Goal: Task Accomplishment & Management: Manage account settings

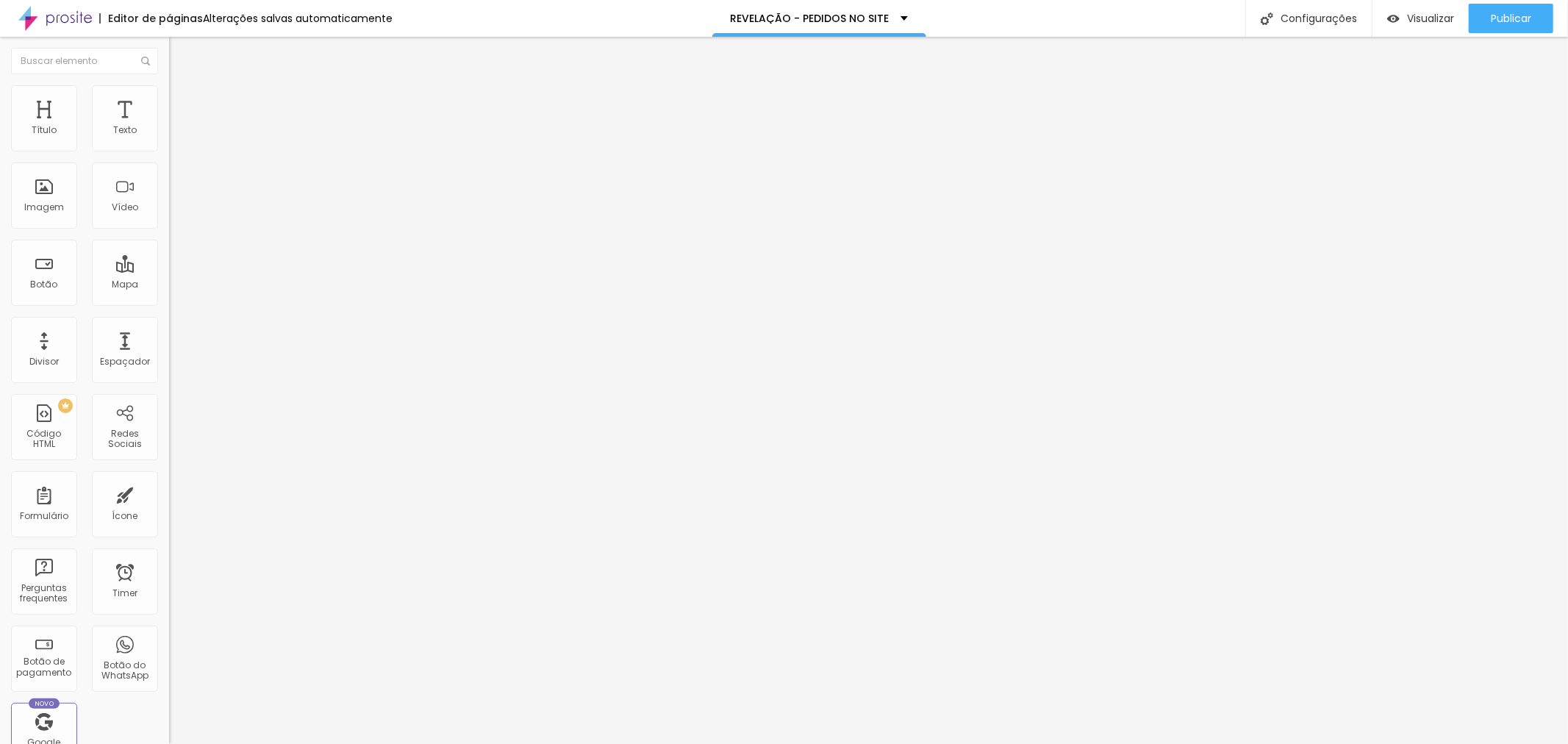
click at [169, 47] on button "Editar Coluna" at bounding box center [254, 53] width 169 height 34
click at [169, 192] on div at bounding box center [254, 184] width 169 height 114
click at [1427, 26] on div "Visualizar" at bounding box center [1420, 18] width 67 height 29
click at [1522, 25] on div "Publicar" at bounding box center [1512, 18] width 40 height 29
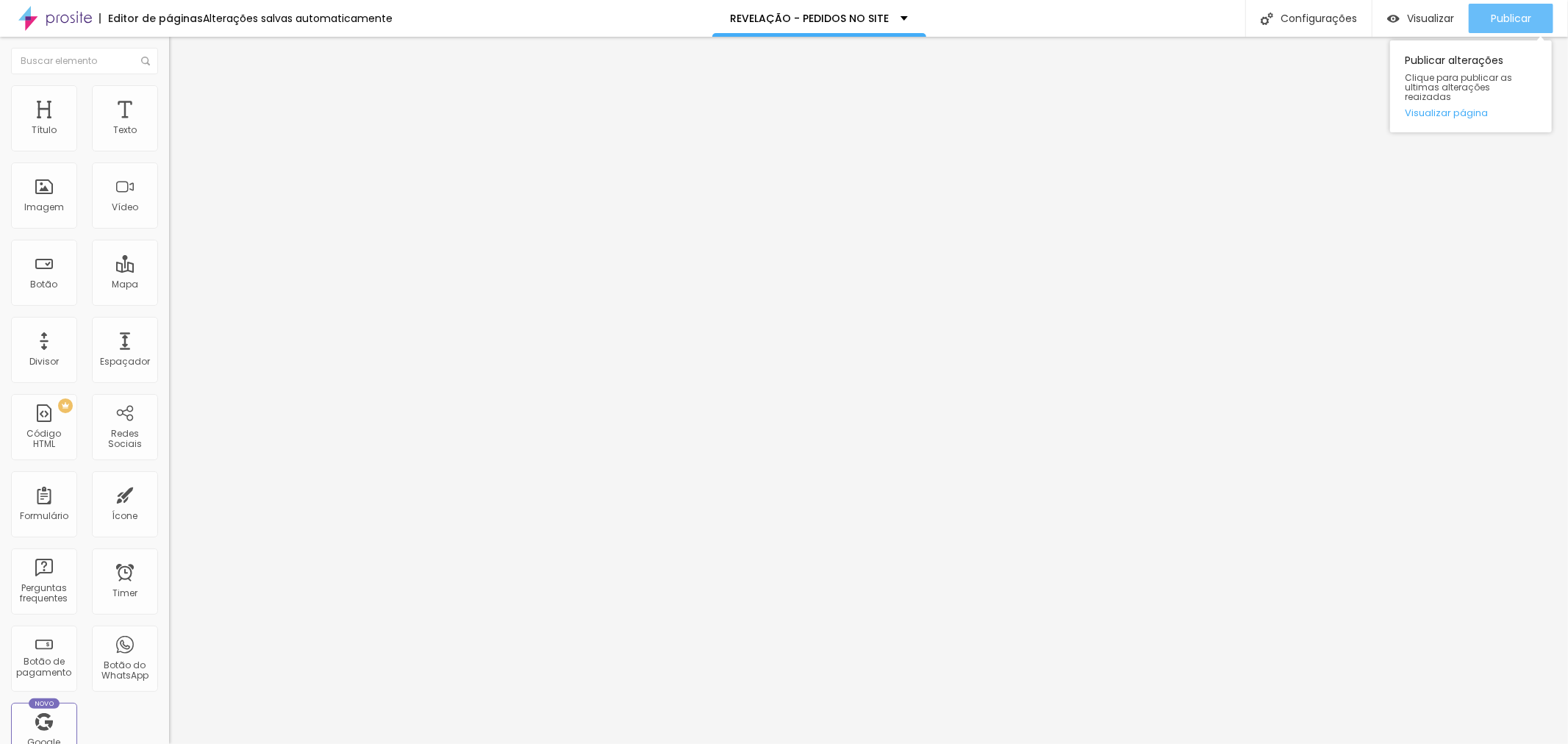
click at [1482, 31] on button "Publicar" at bounding box center [1511, 18] width 85 height 29
click at [1452, 15] on icon "button" at bounding box center [1460, 17] width 17 height 17
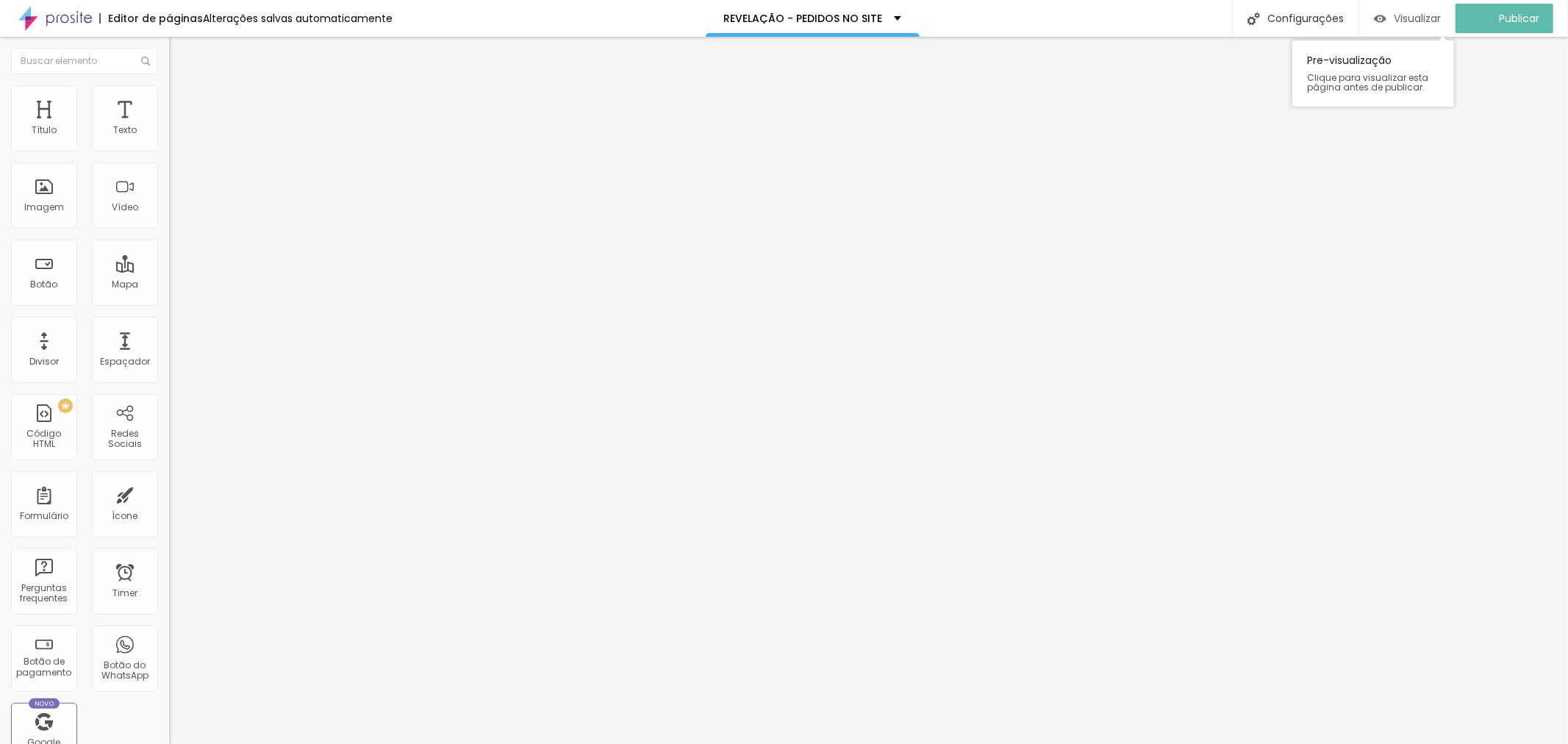
click at [1427, 24] on span "Visualizar" at bounding box center [1418, 18] width 47 height 12
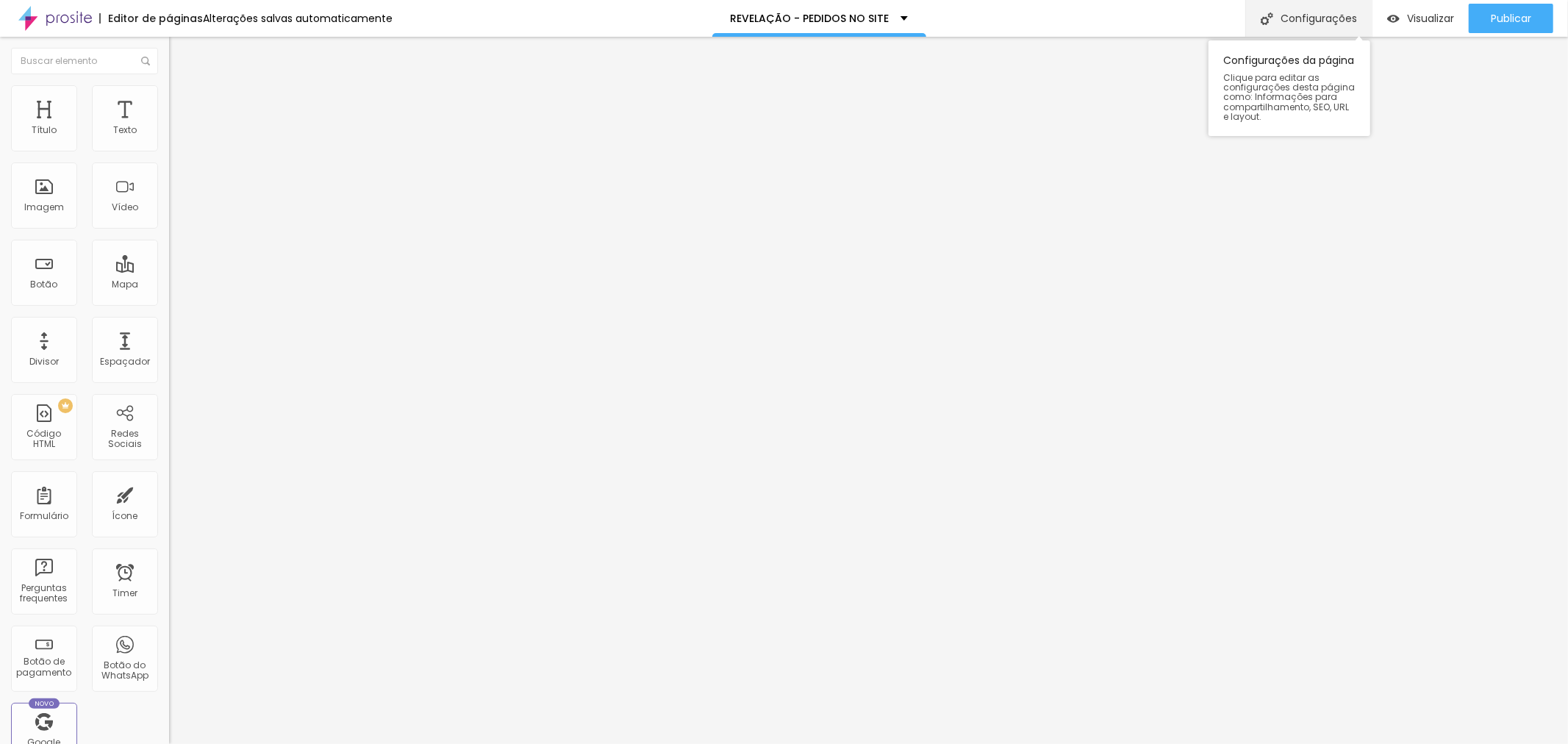
click at [1305, 24] on div "Configurações" at bounding box center [1308, 18] width 127 height 36
drag, startPoint x: 649, startPoint y: 512, endPoint x: 769, endPoint y: 496, distance: 121.1
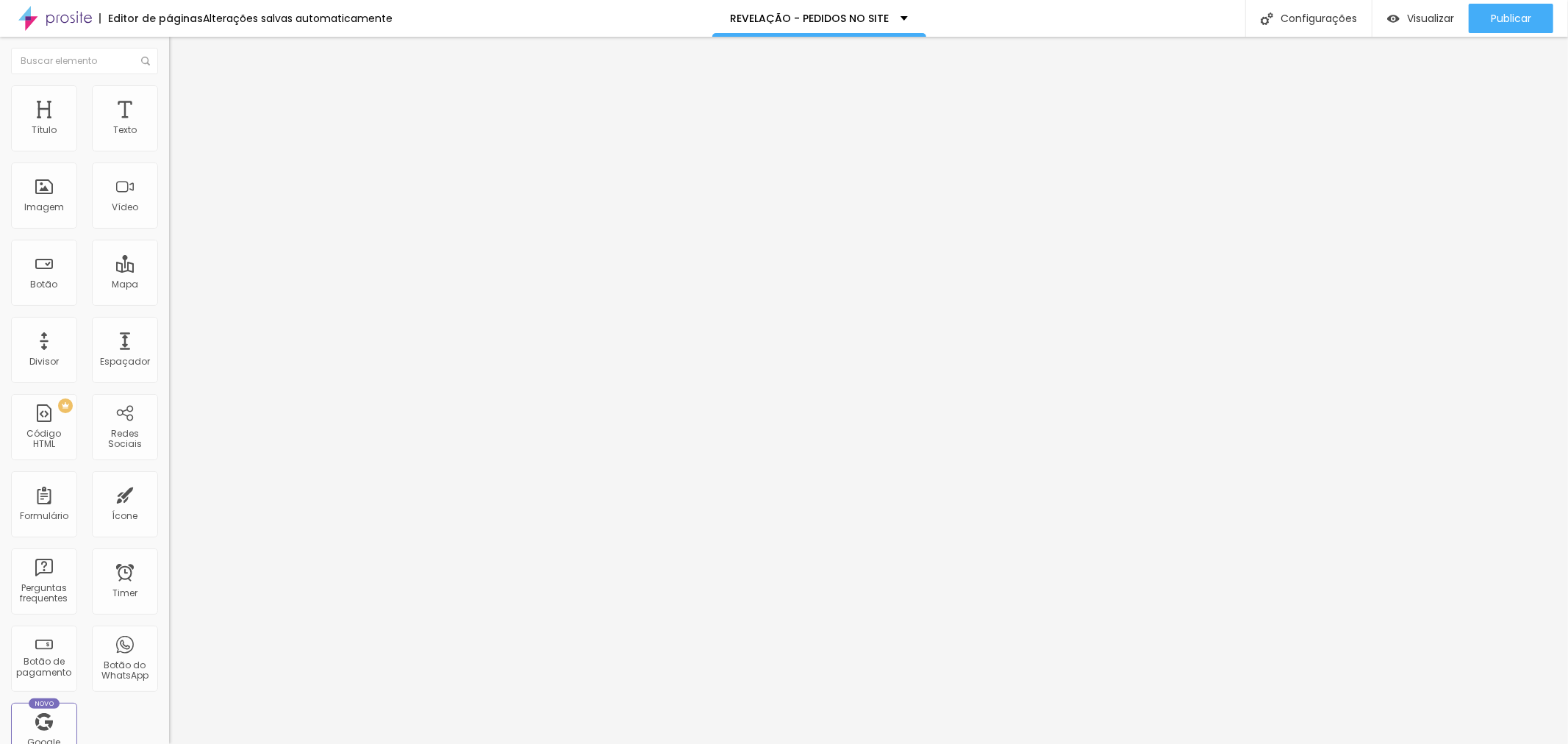
scroll to position [0, 0]
drag, startPoint x: 752, startPoint y: 546, endPoint x: 627, endPoint y: 467, distance: 147.9
type textarea "revelação de foto, estúdio de fotografia, foto 3x4, imprimir fotos, onde revela…"
drag, startPoint x: 754, startPoint y: 343, endPoint x: 1011, endPoint y: 364, distance: 257.9
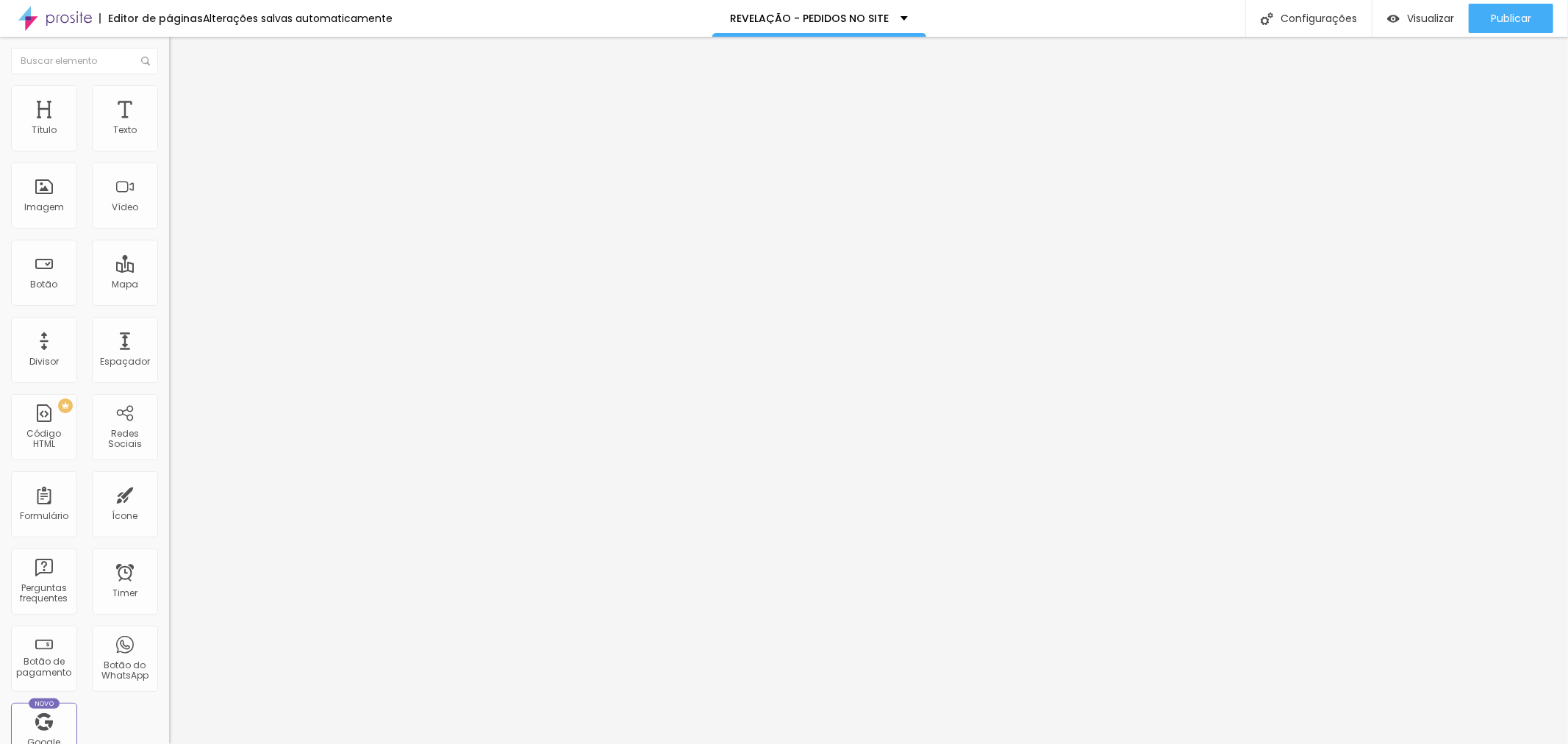
drag, startPoint x: 822, startPoint y: 341, endPoint x: 847, endPoint y: 340, distance: 25.0
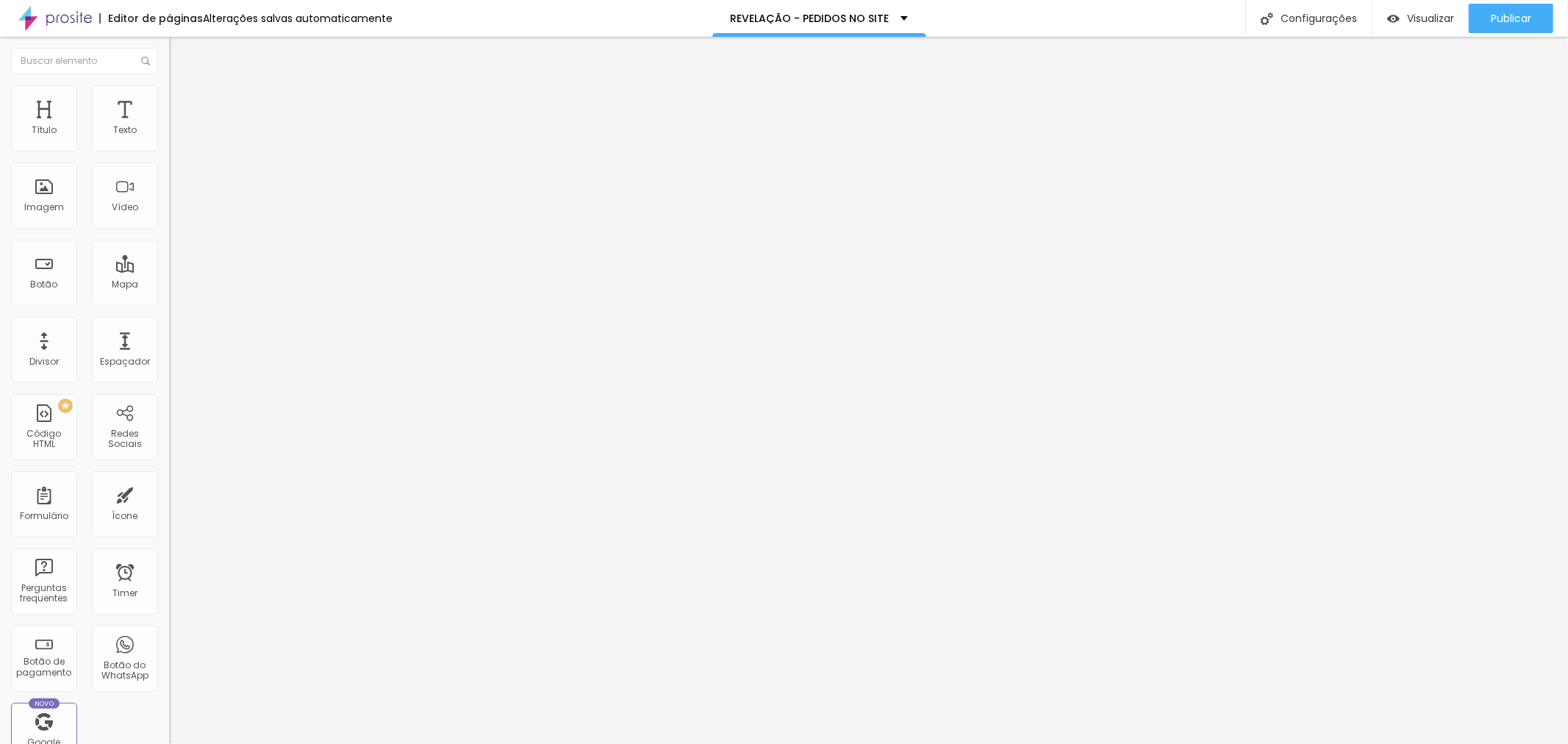
scroll to position [15, 0]
type input "Revelação de Fotos Mirassol | entrega em 5 minutos"
drag, startPoint x: 656, startPoint y: 208, endPoint x: 1039, endPoint y: 209, distance: 383.0
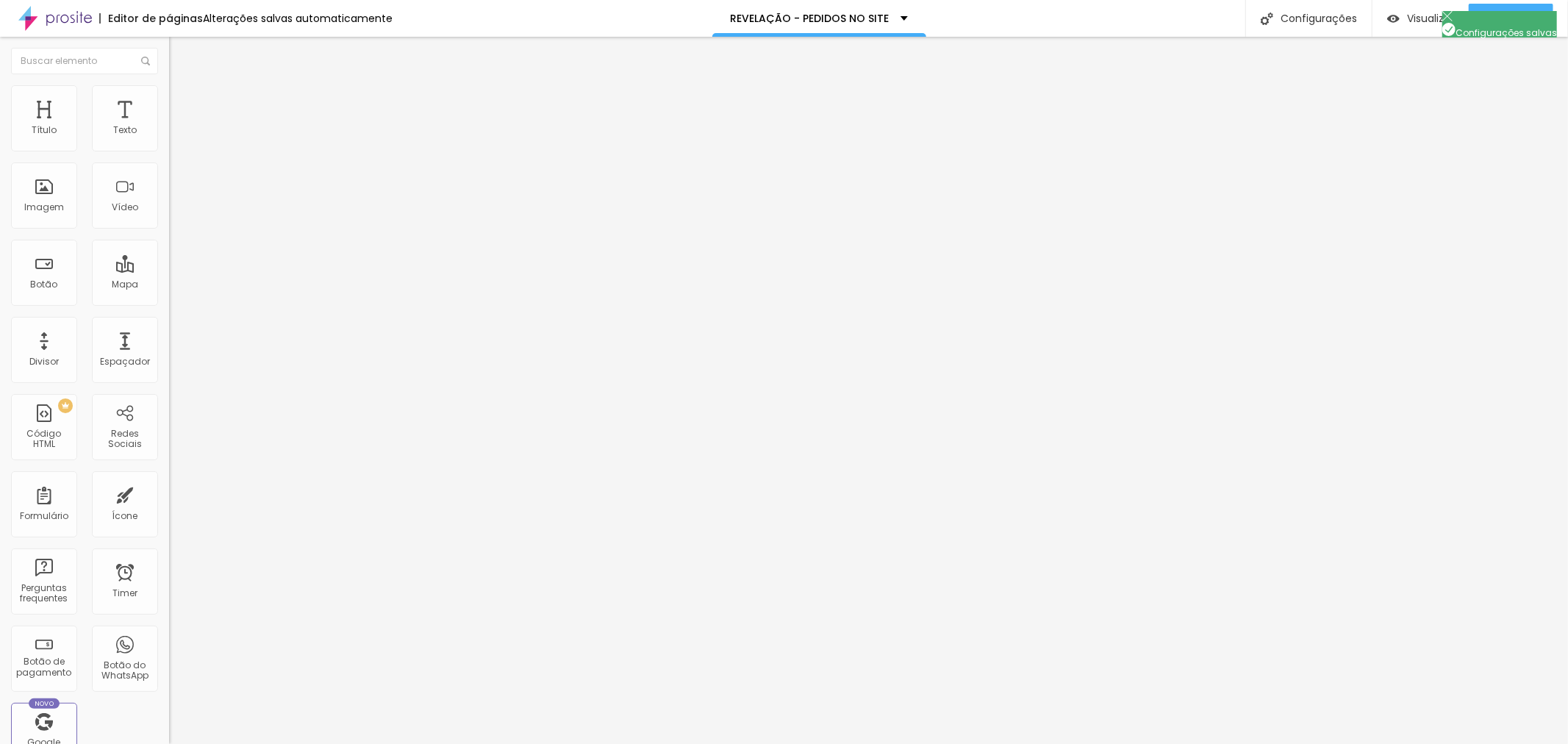
copy h1 "Revelação de Fotos Mirassol | entrega em 5 minutos"
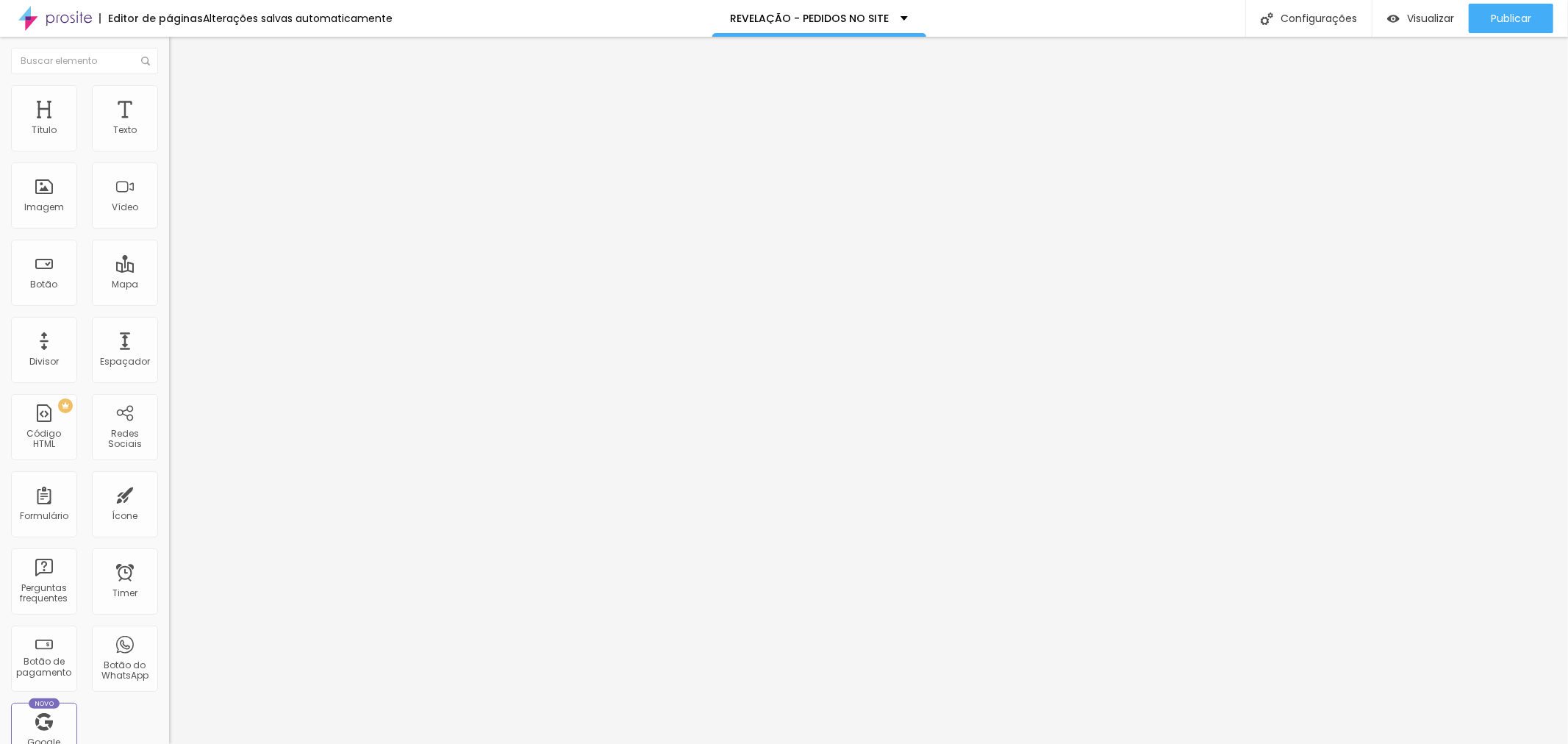
paste input "Mirassol | entrega em 5 minutos"
type input "Revelação de Fotos Mirassol | entrega em 5 minutos"
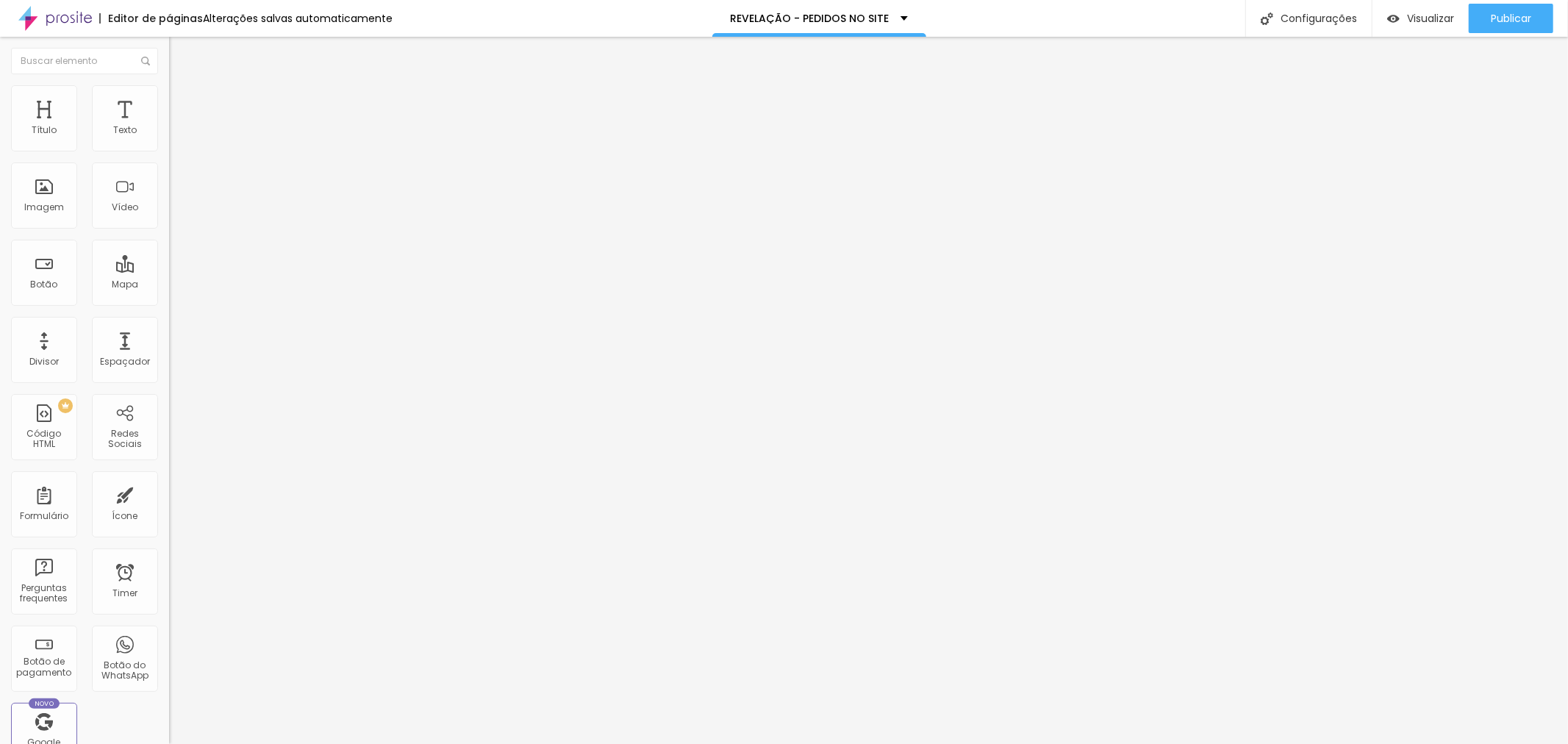
drag, startPoint x: 647, startPoint y: 434, endPoint x: 718, endPoint y: 485, distance: 87.4
drag, startPoint x: 828, startPoint y: 456, endPoint x: 844, endPoint y: 473, distance: 23.3
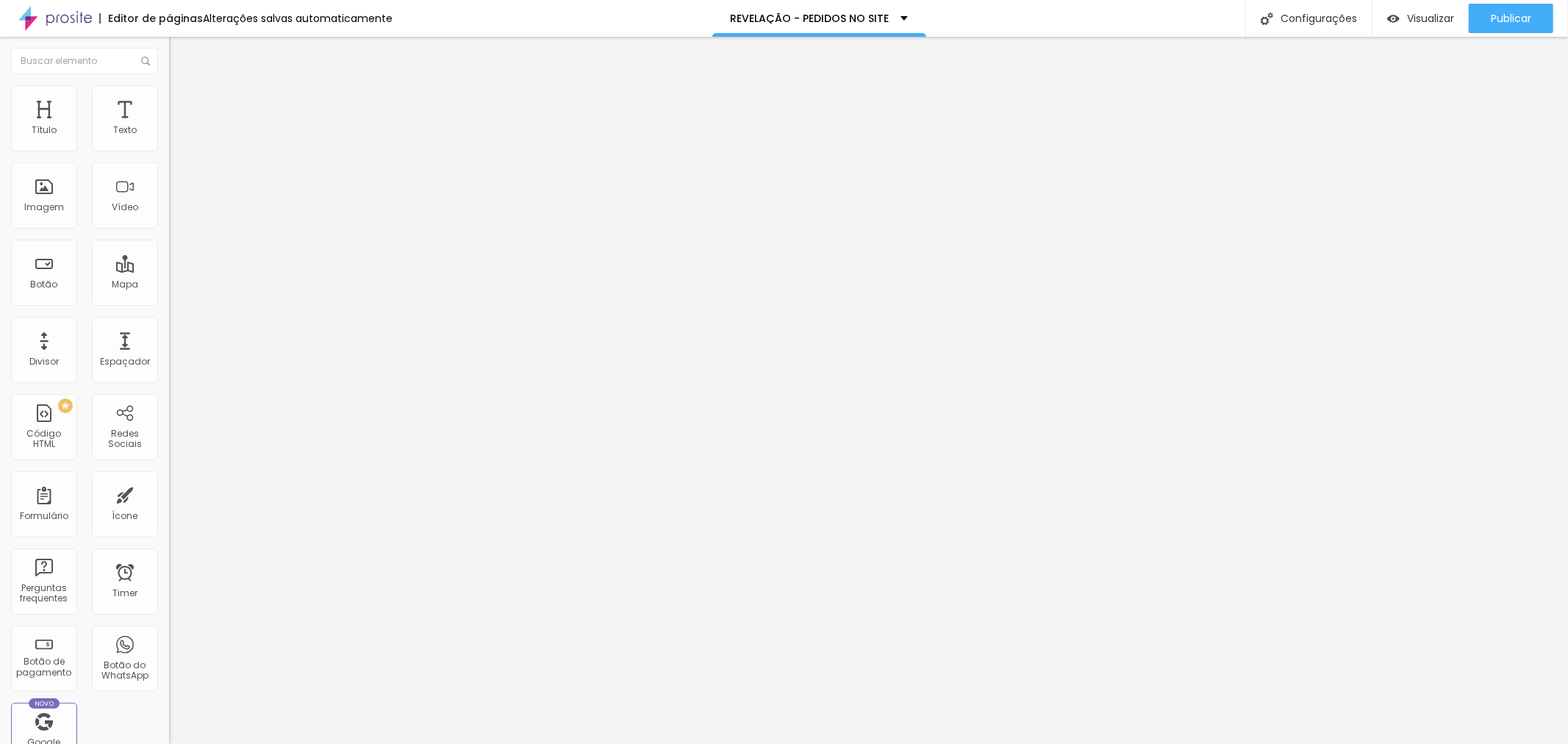
drag, startPoint x: 828, startPoint y: 456, endPoint x: 838, endPoint y: 455, distance: 10.0
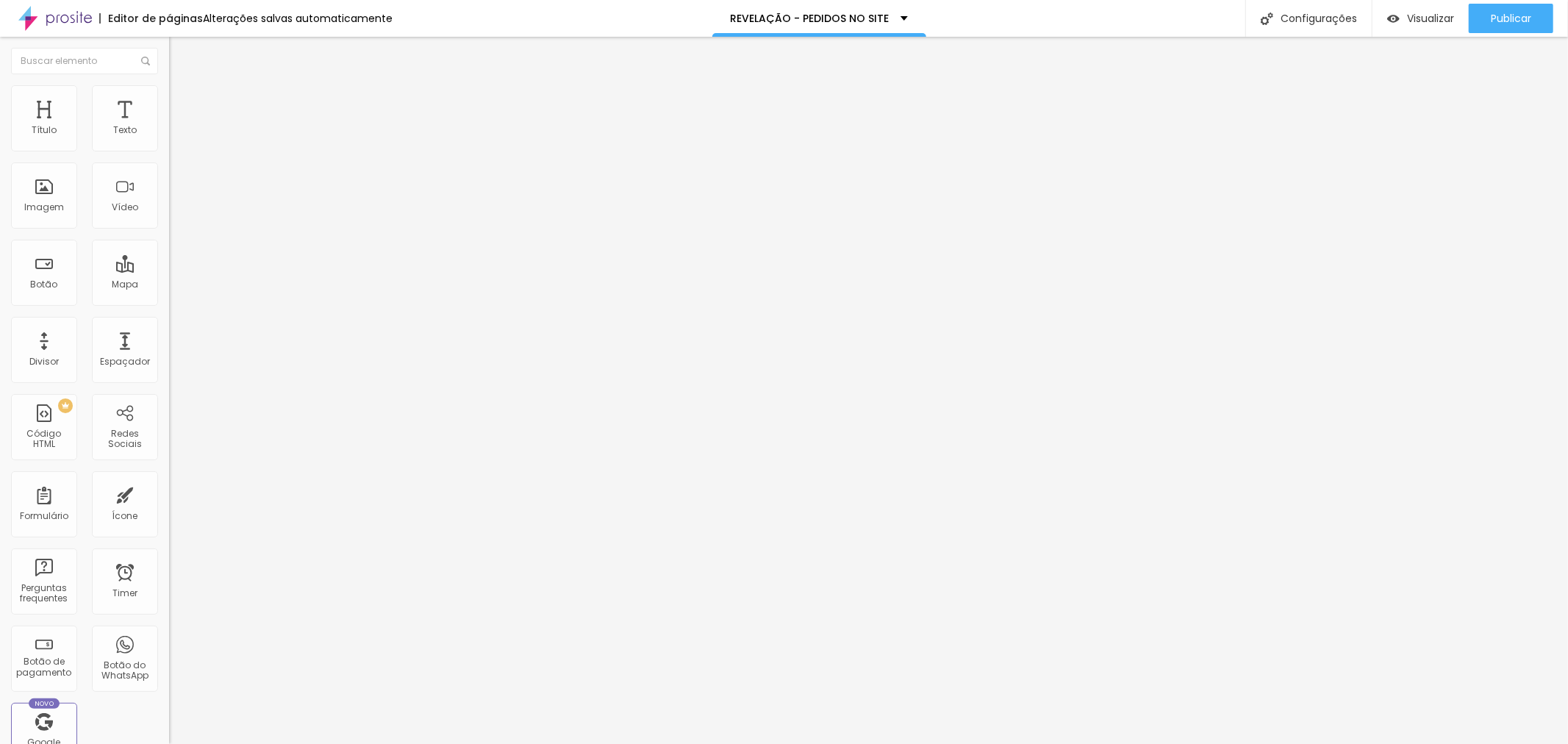
drag, startPoint x: 825, startPoint y: 467, endPoint x: 894, endPoint y: 463, distance: 69.1
drag, startPoint x: 886, startPoint y: 464, endPoint x: 979, endPoint y: 463, distance: 93.0
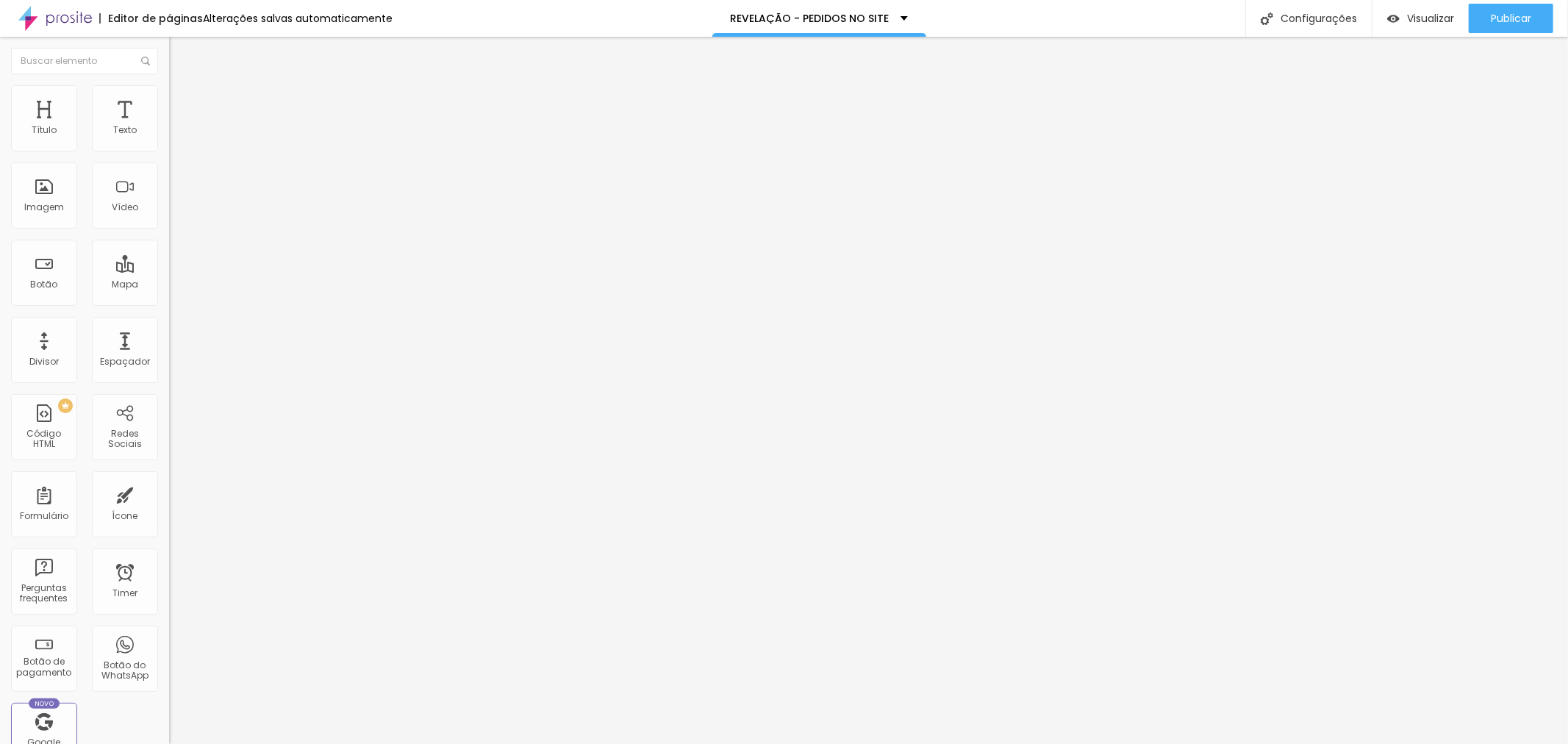
drag, startPoint x: 827, startPoint y: 464, endPoint x: 973, endPoint y: 489, distance: 148.1
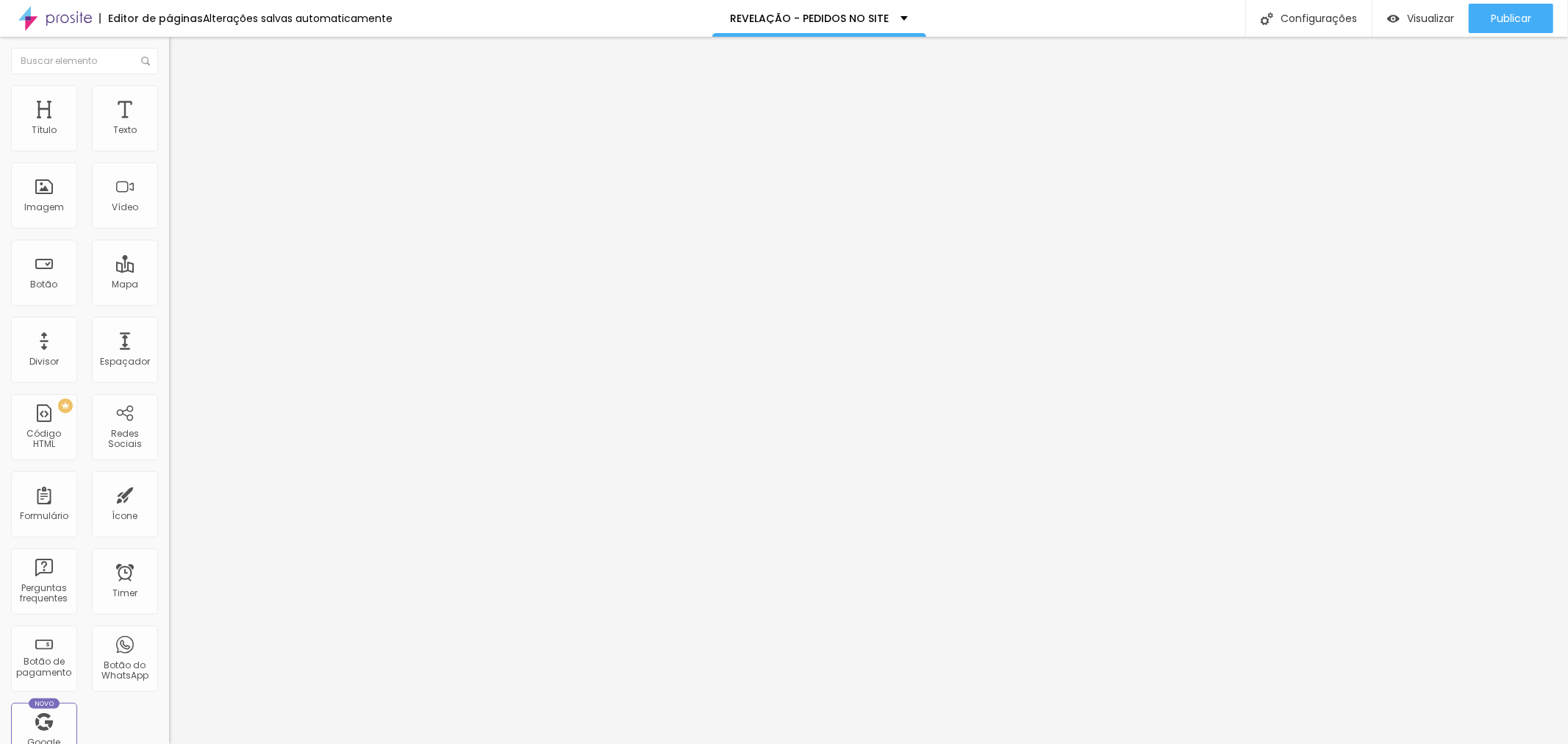
drag, startPoint x: 777, startPoint y: 479, endPoint x: 991, endPoint y: 488, distance: 214.2
drag, startPoint x: 762, startPoint y: 481, endPoint x: 1053, endPoint y: 520, distance: 293.6
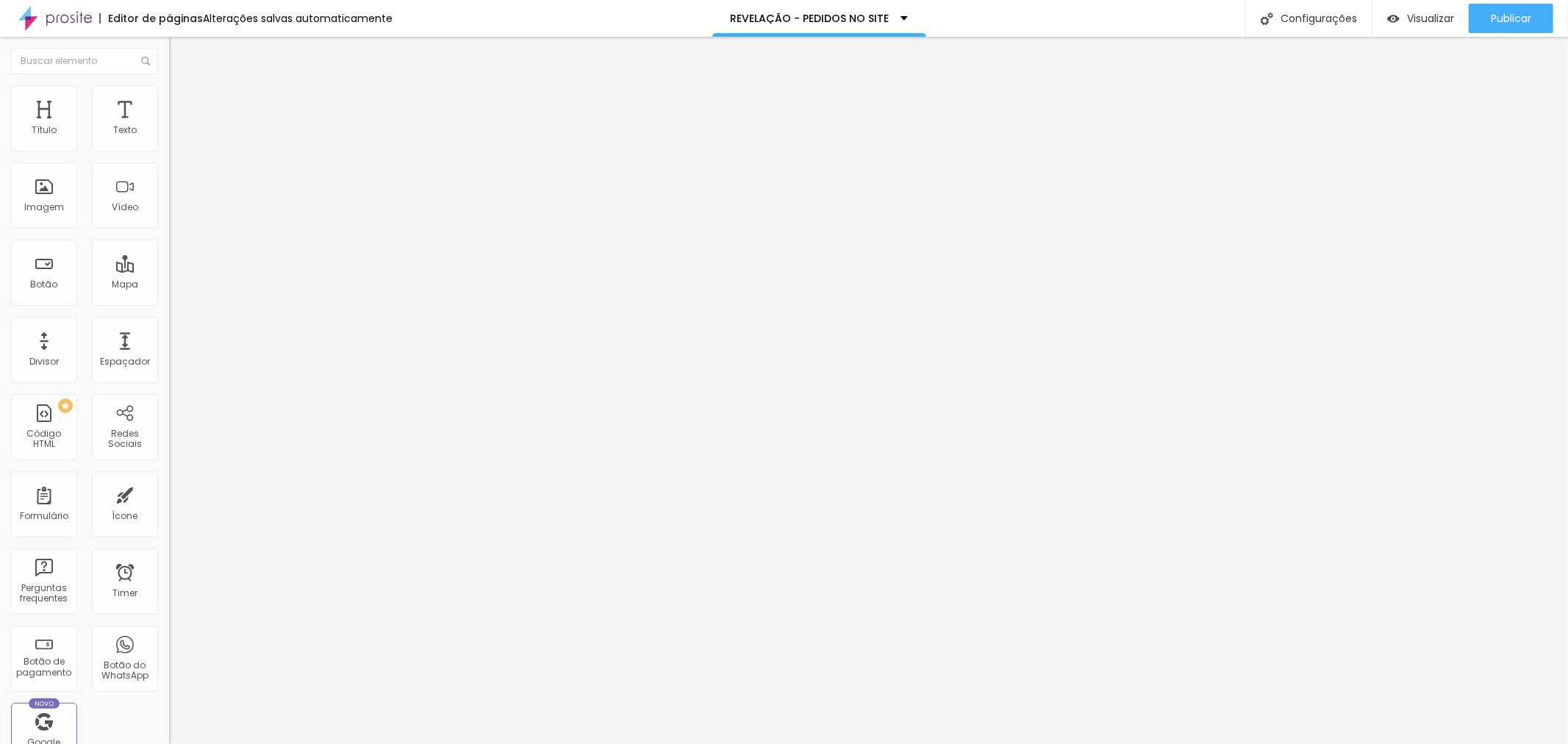
drag, startPoint x: 723, startPoint y: 486, endPoint x: 1080, endPoint y: 494, distance: 357.1
type textarea "Revelação fotográfica profissional de qualidade superior. Entrega rápida e impr…"
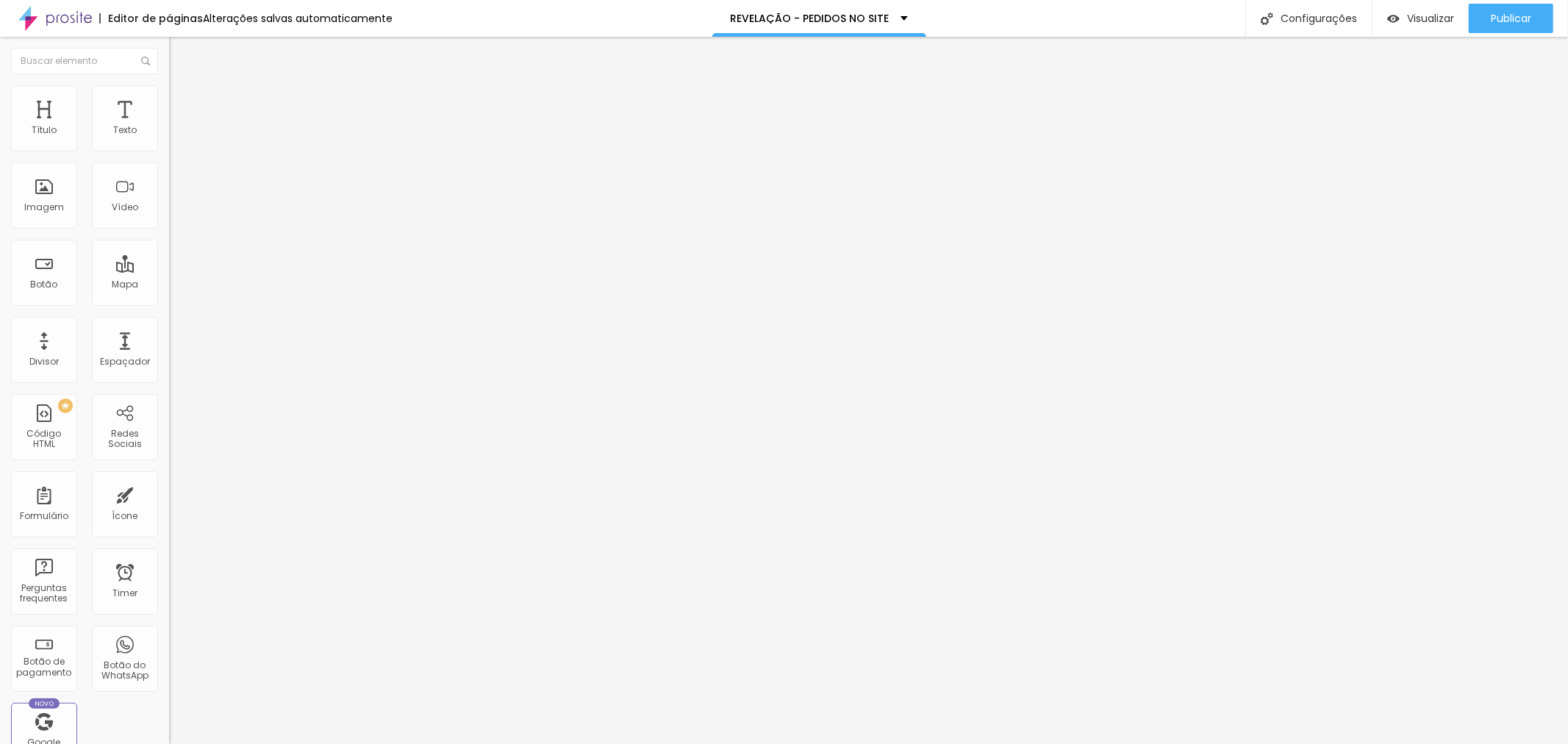
click at [1476, 9] on button "Publicar" at bounding box center [1511, 18] width 85 height 29
click at [1453, 22] on button "Visualizar" at bounding box center [1408, 18] width 97 height 29
click at [1489, 12] on button "Publicar" at bounding box center [1511, 18] width 85 height 29
